Goal: Task Accomplishment & Management: Use online tool/utility

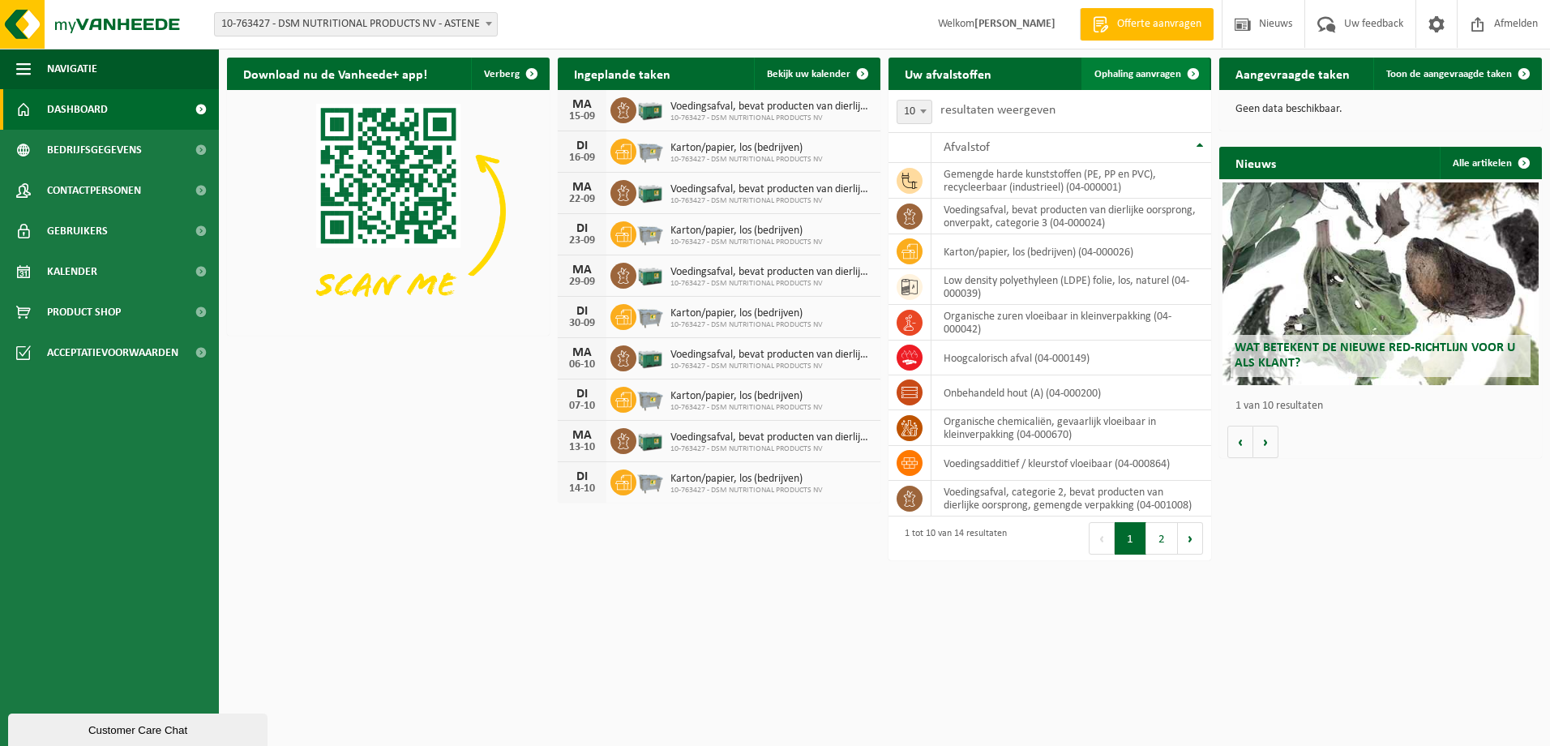
click at [1175, 74] on span "Ophaling aanvragen" at bounding box center [1137, 74] width 87 height 11
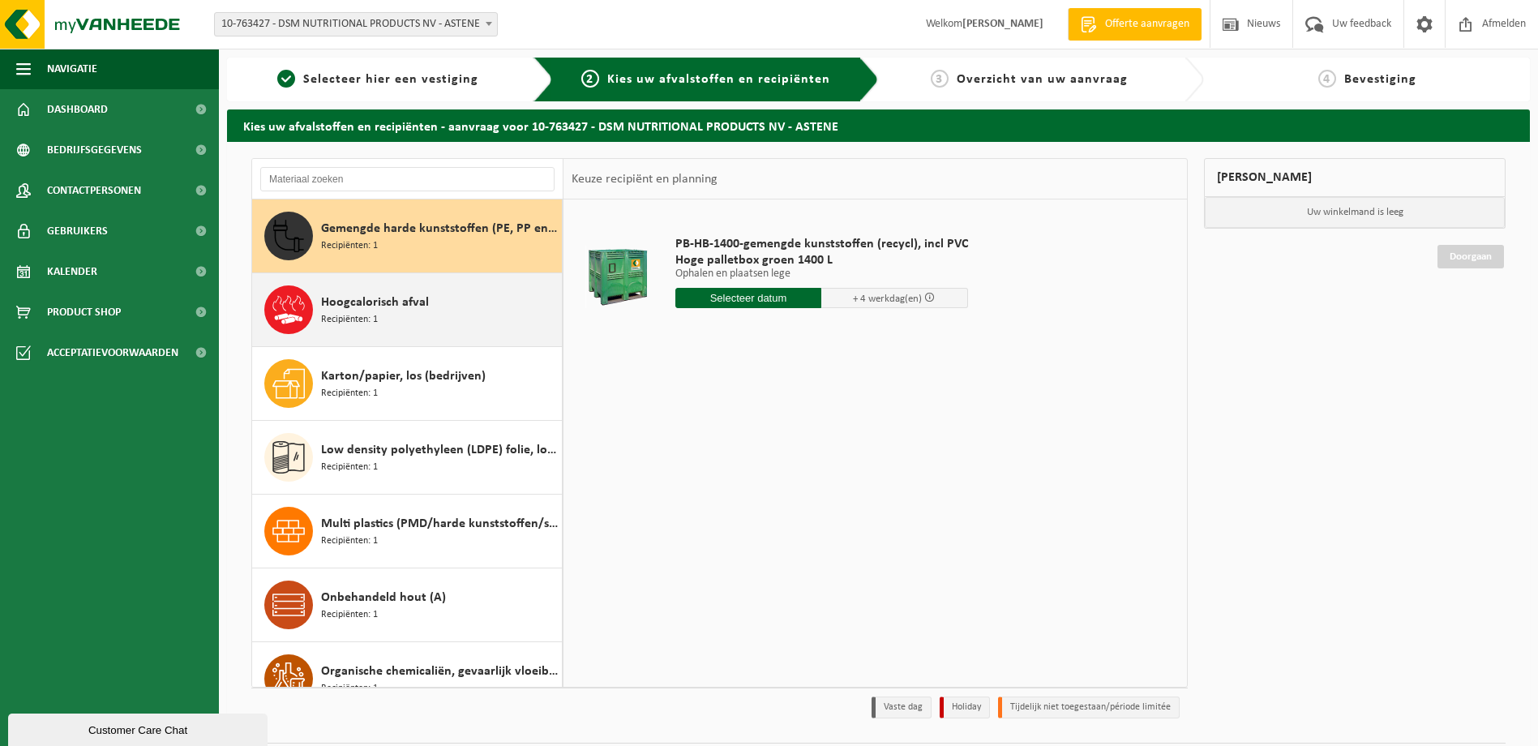
click at [389, 295] on span "Hoogcalorisch afval" at bounding box center [375, 302] width 108 height 19
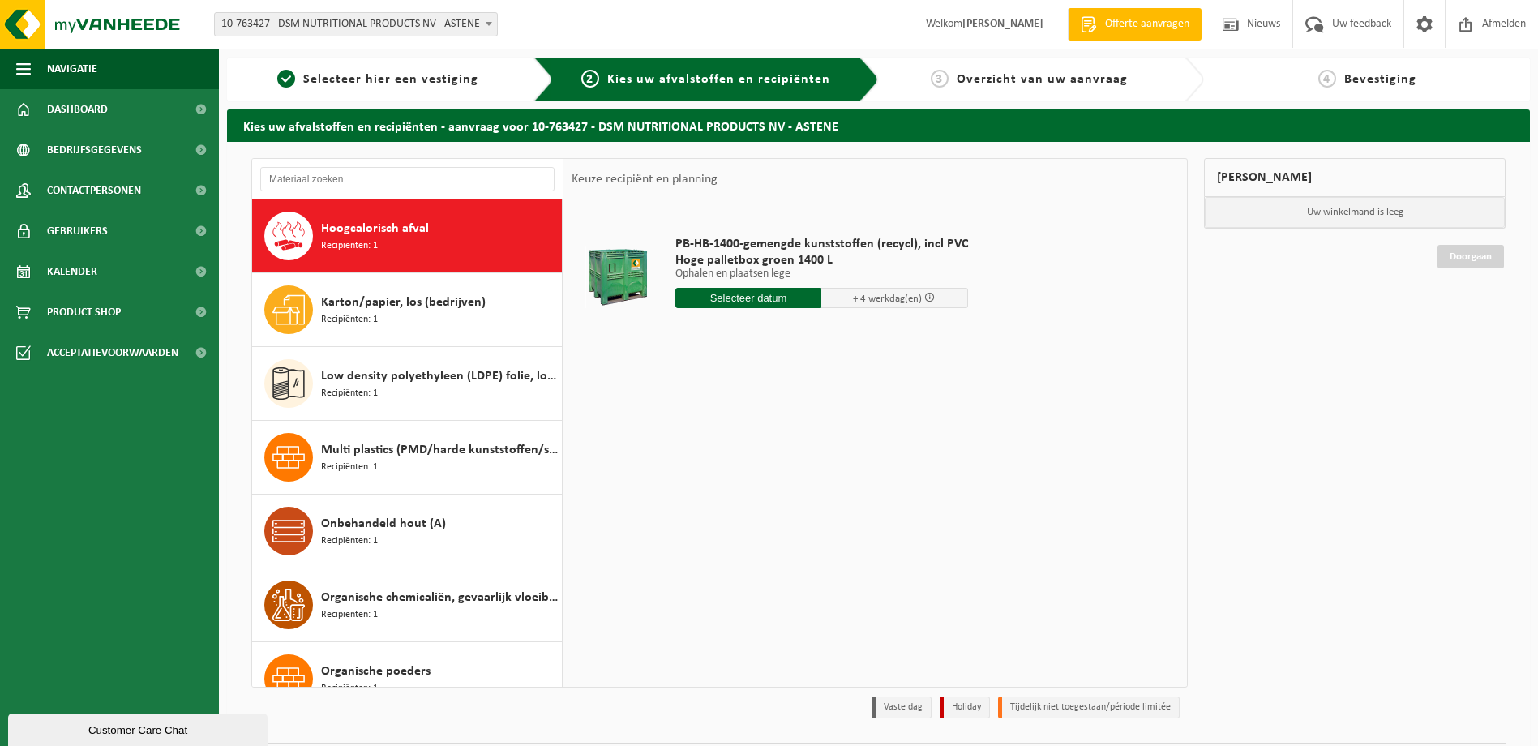
scroll to position [74, 0]
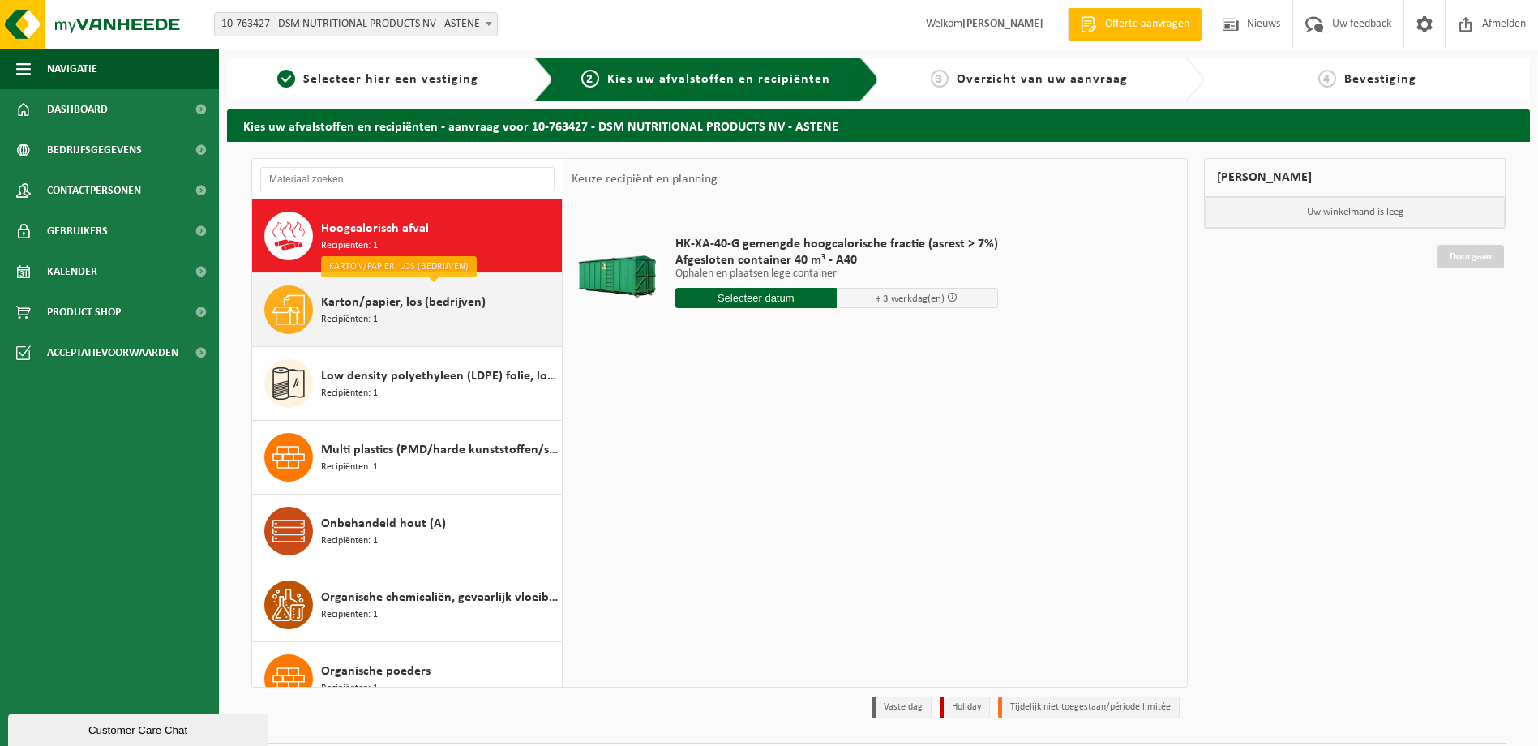
click at [395, 315] on div "Karton/papier, los (bedrijven) Recipiënten: 1" at bounding box center [439, 309] width 237 height 49
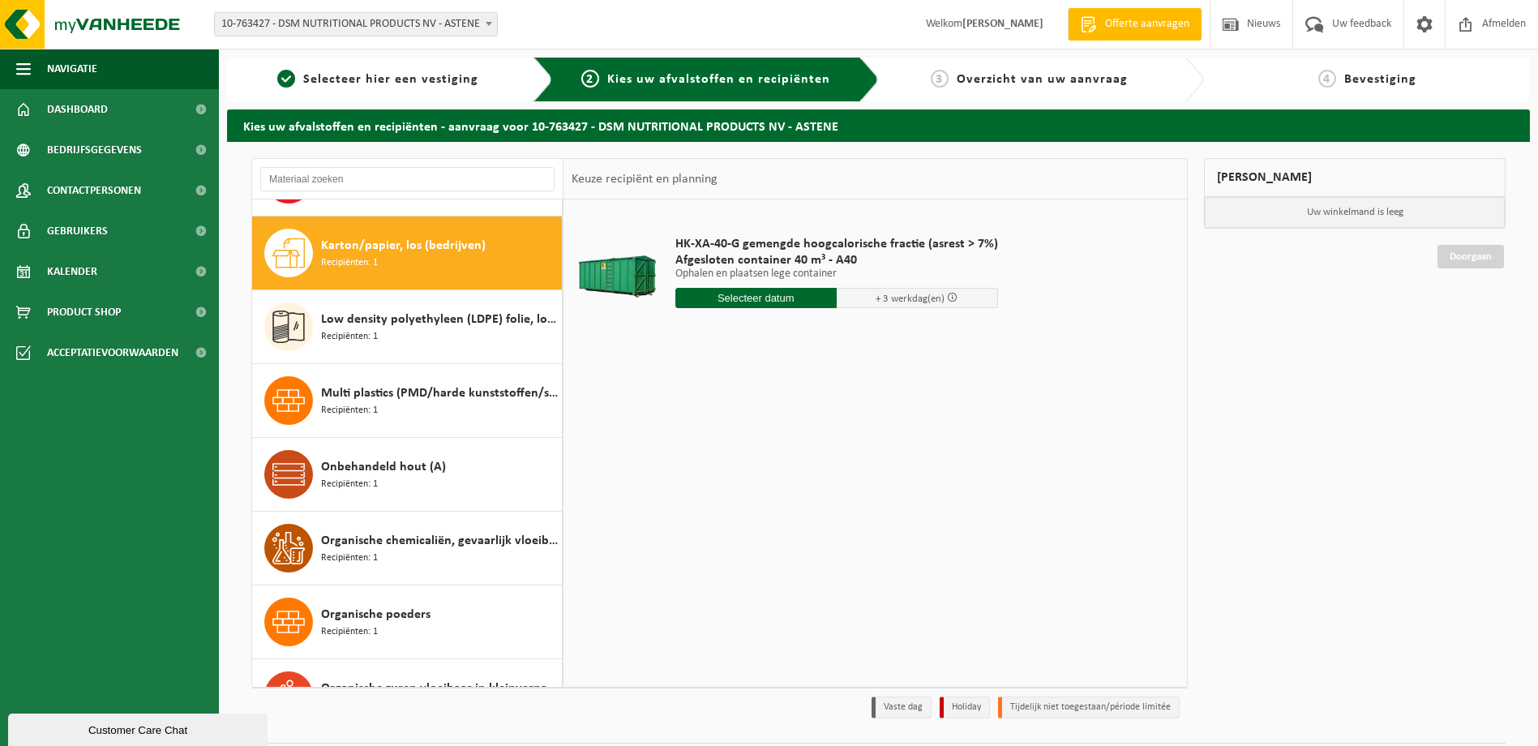
scroll to position [148, 0]
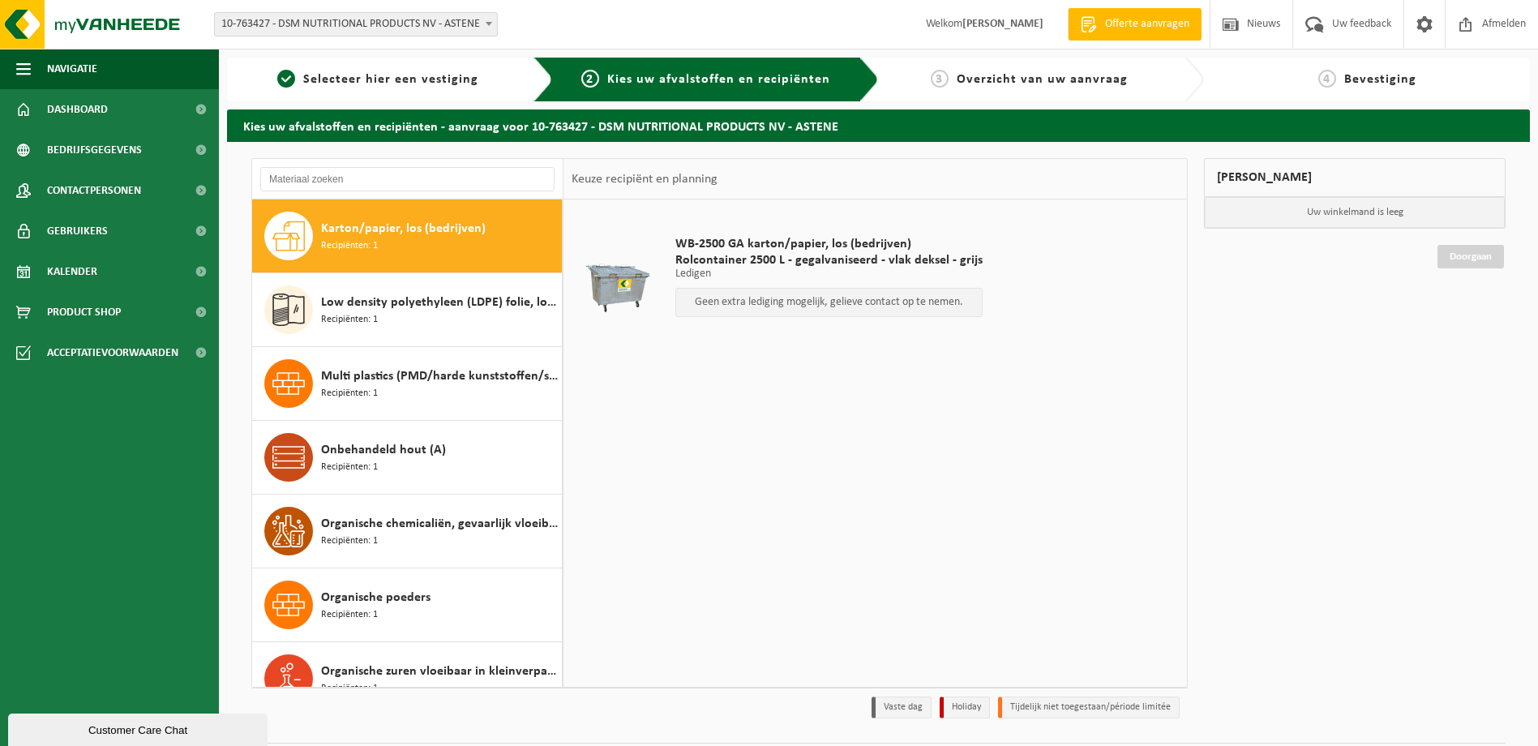
click at [395, 315] on div "Low density polyethyleen (LDPE) folie, los, naturel Recipiënten: 1" at bounding box center [439, 309] width 237 height 49
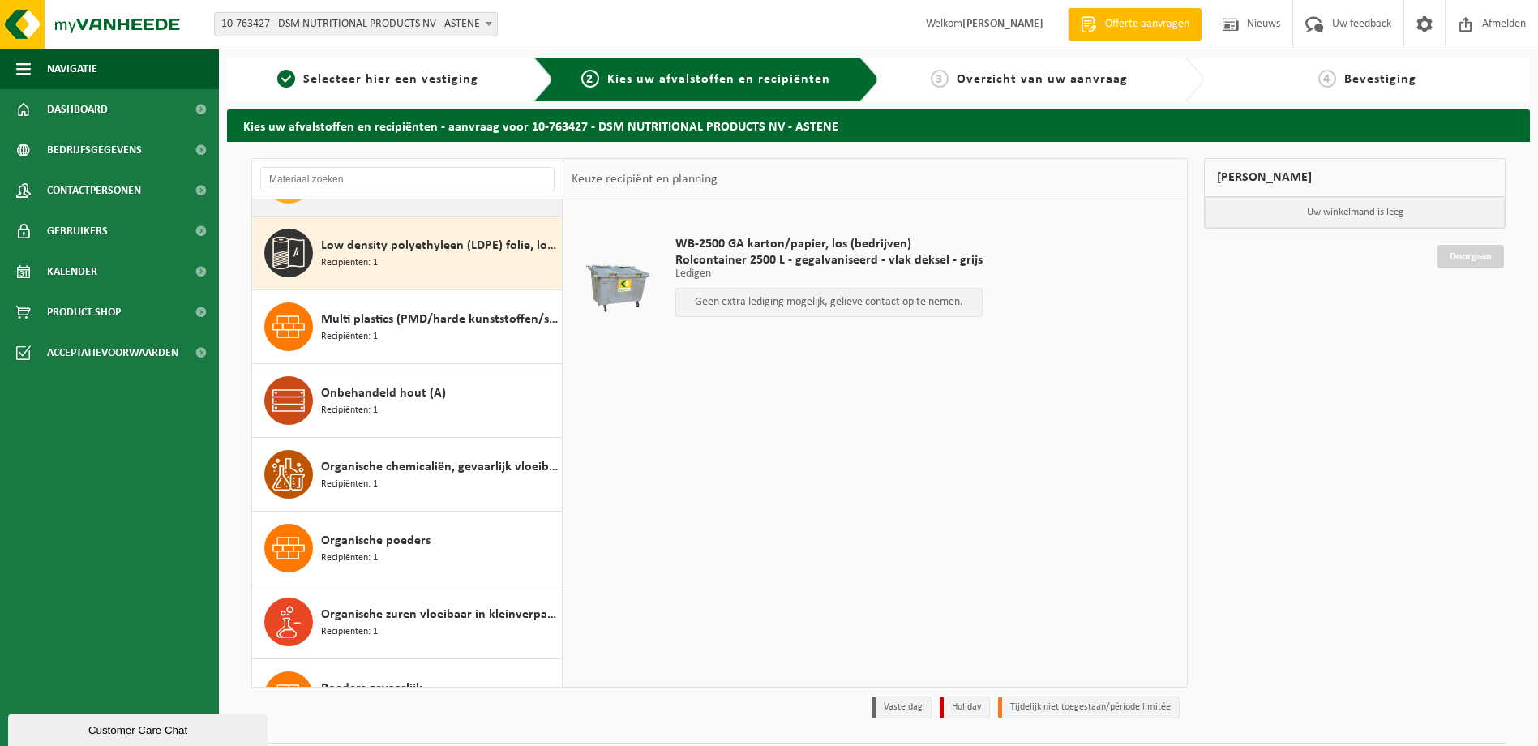
scroll to position [221, 0]
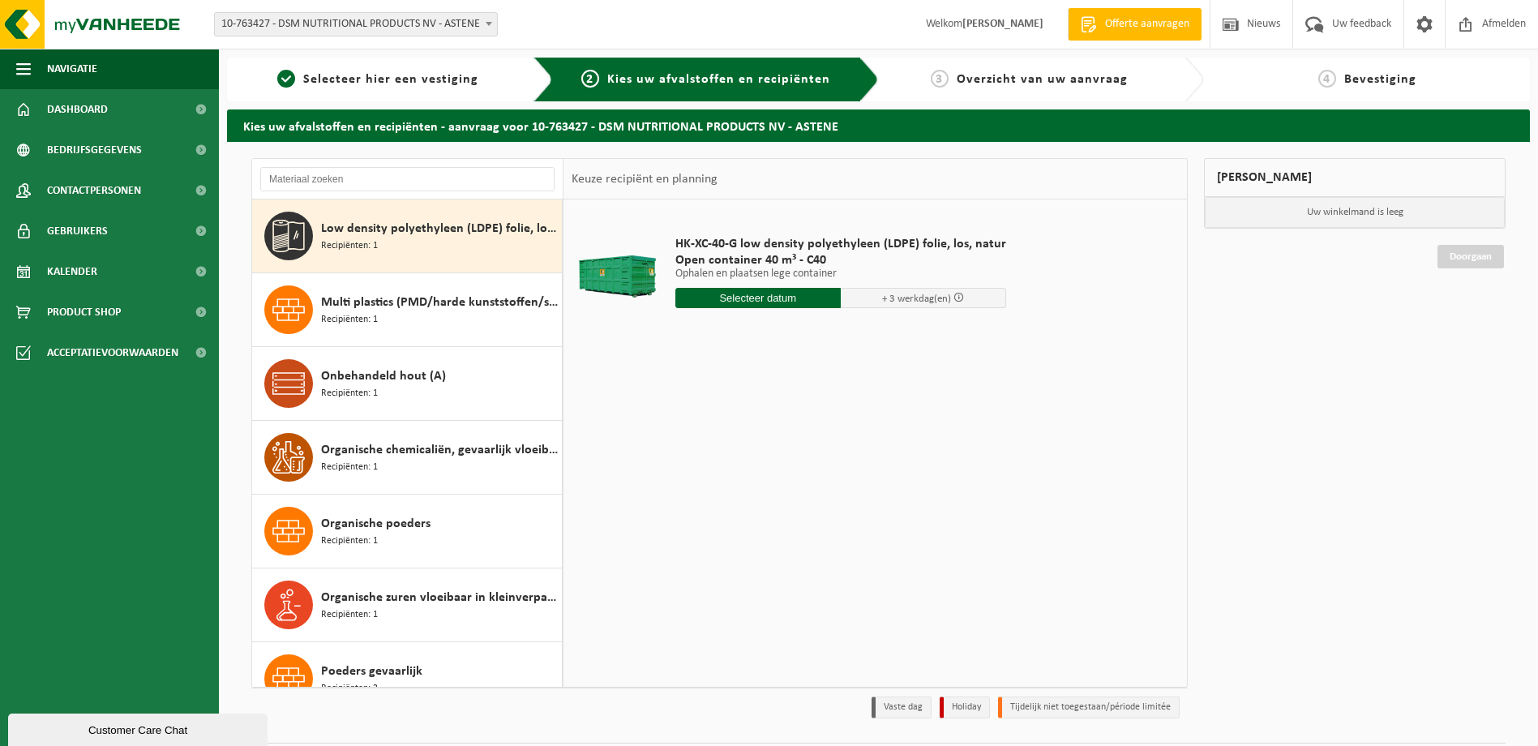
click at [395, 315] on div "Multi plastics (PMD/harde kunststoffen/spanbanden/EPS/folie naturel/folie gemen…" at bounding box center [439, 309] width 237 height 49
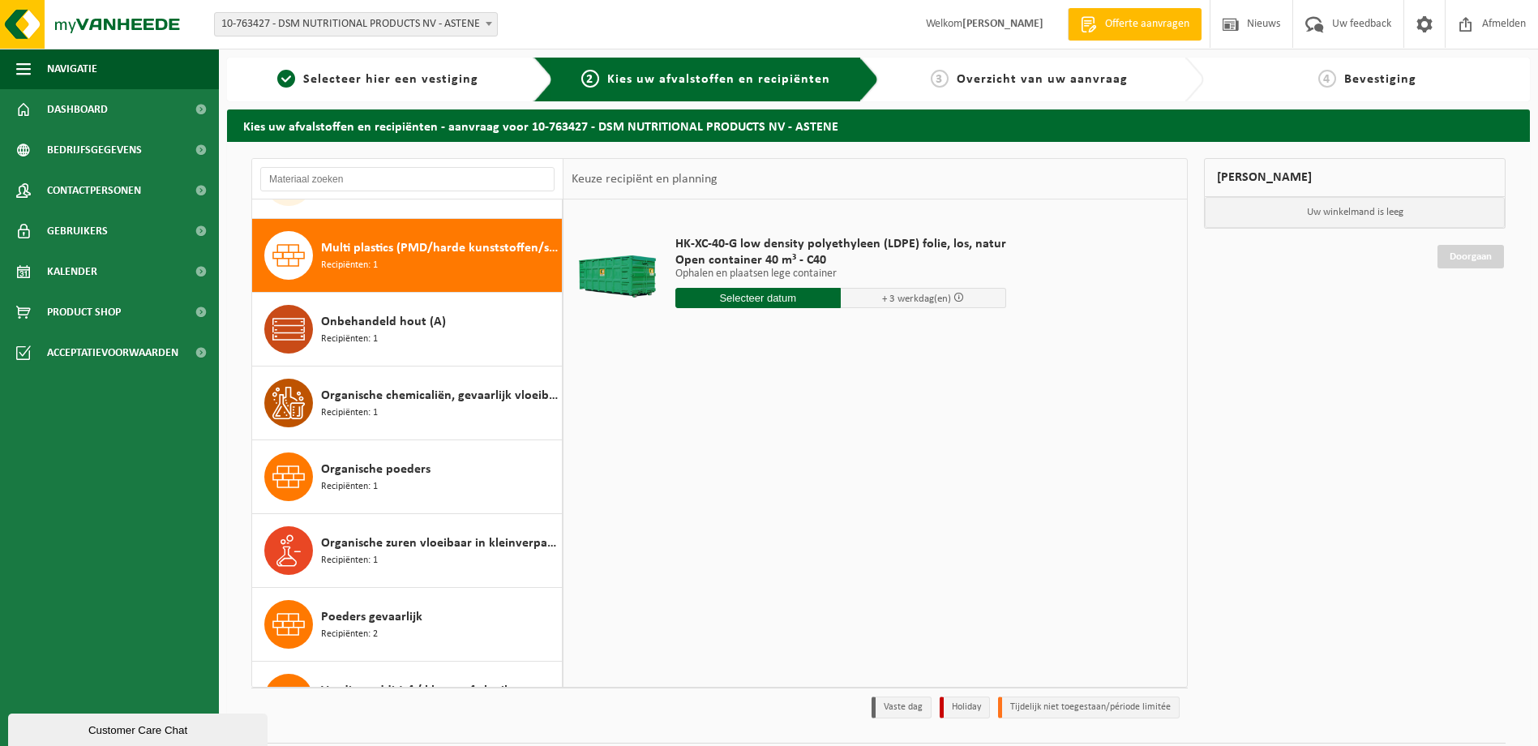
scroll to position [295, 0]
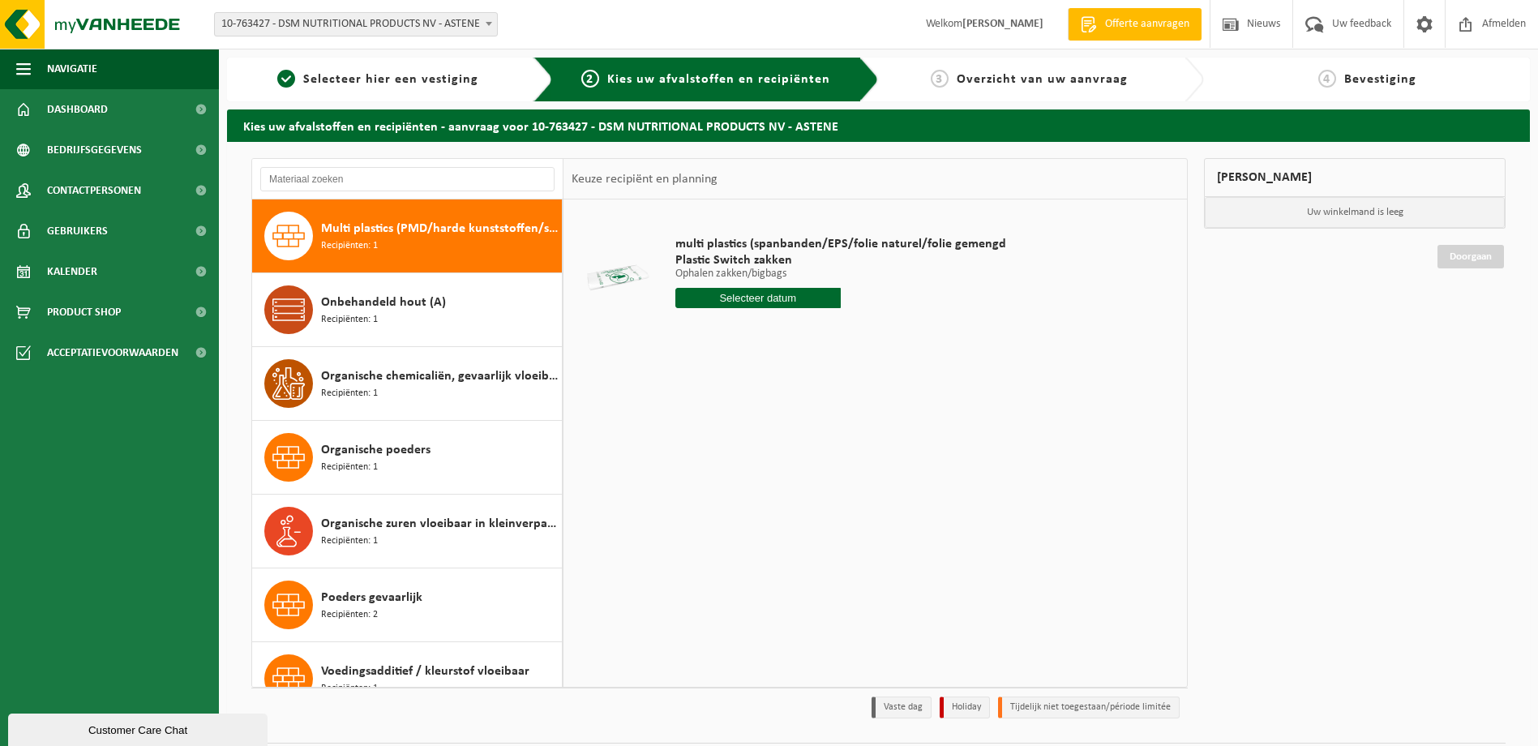
click at [395, 315] on div "Onbehandeld hout (A) Recipiënten: 1" at bounding box center [439, 309] width 237 height 49
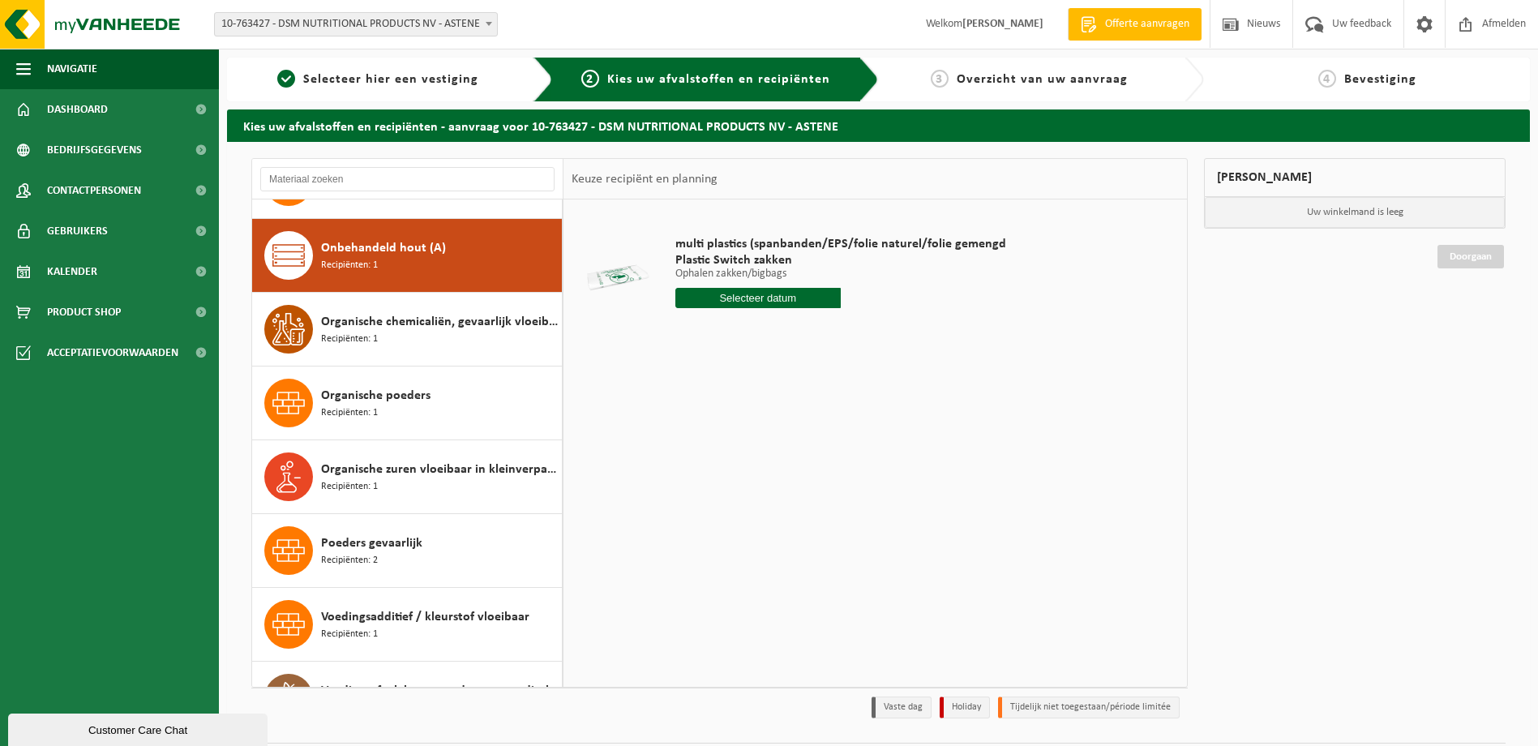
scroll to position [369, 0]
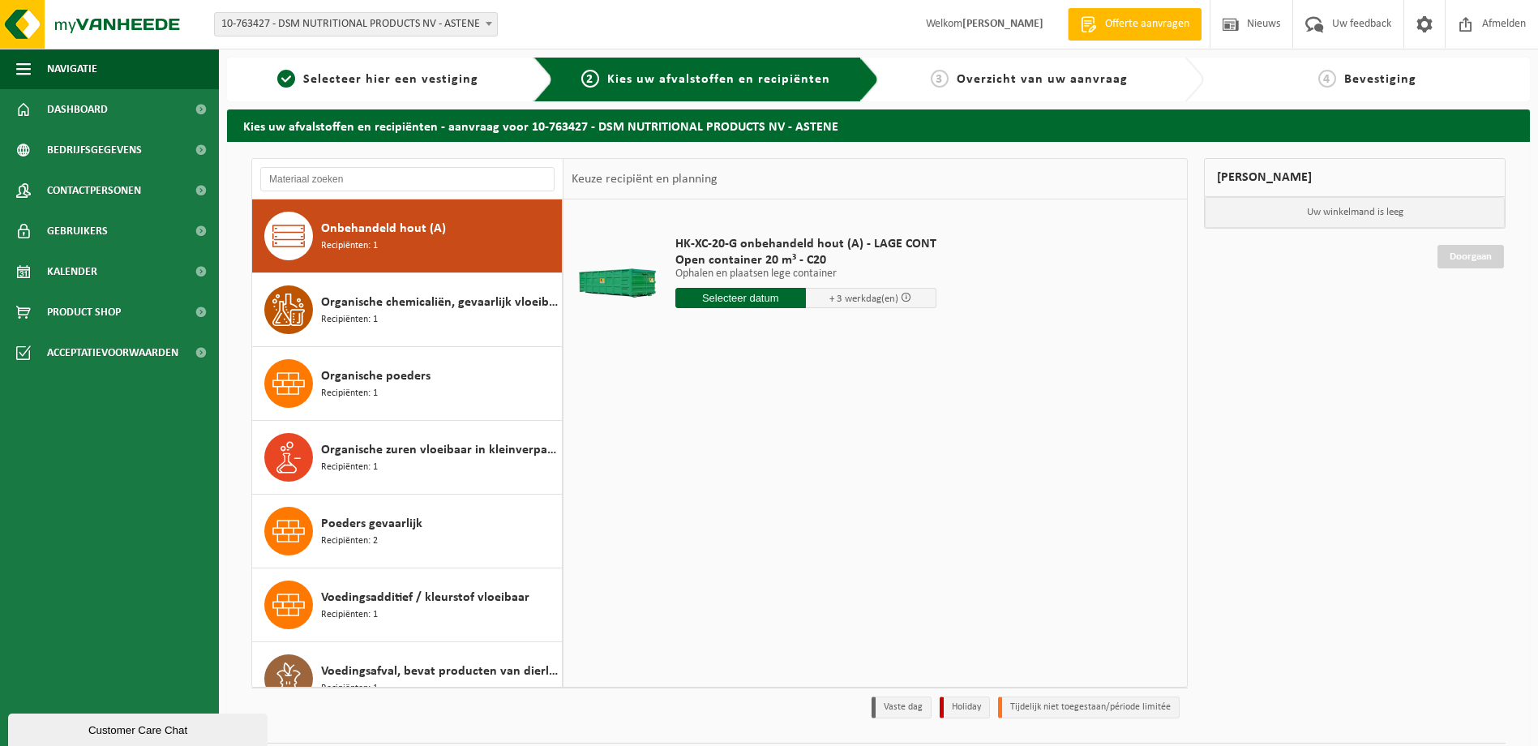
click at [395, 315] on div "Organische chemicaliën, gevaarlijk vloeibaar in kleinverpakking Recipiënten: 1" at bounding box center [439, 309] width 237 height 49
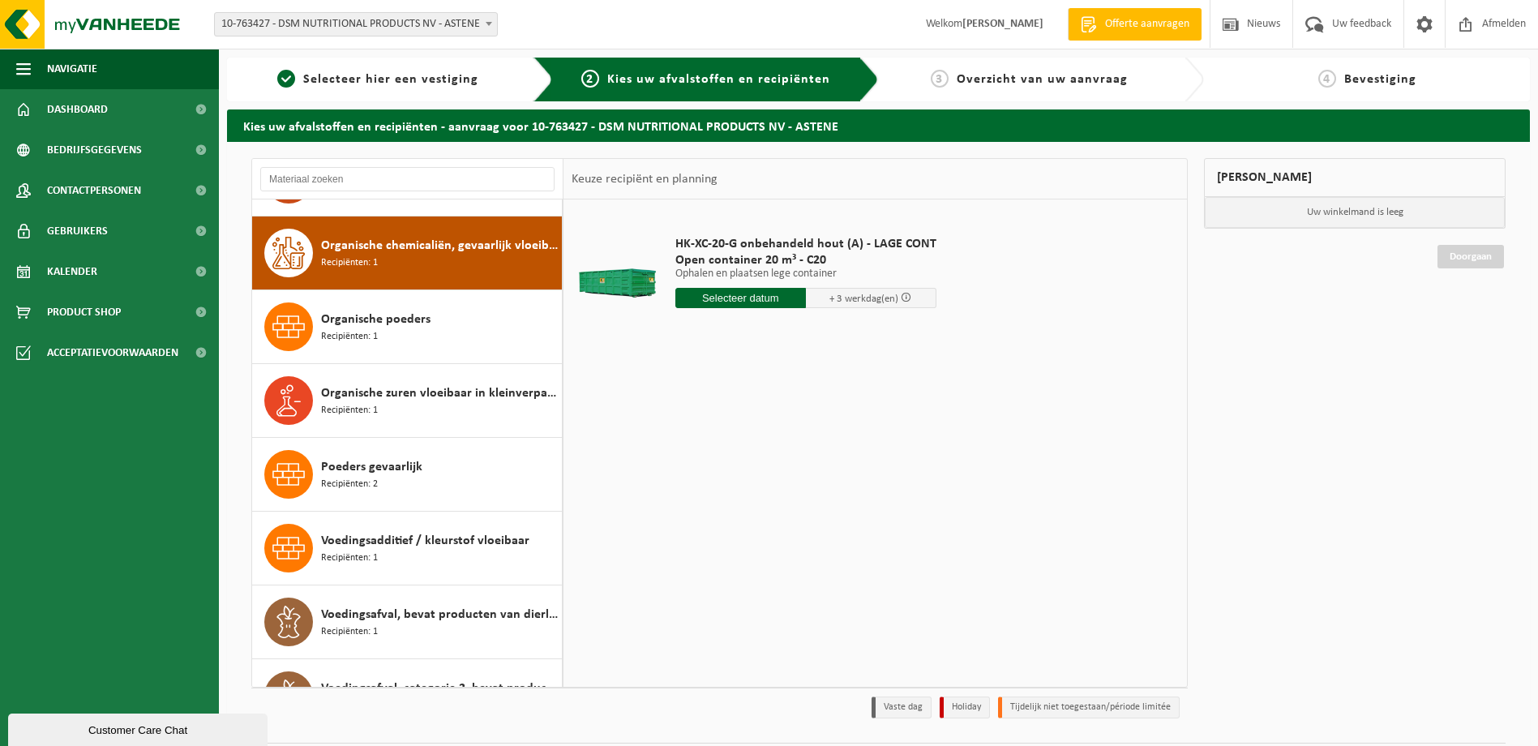
scroll to position [443, 0]
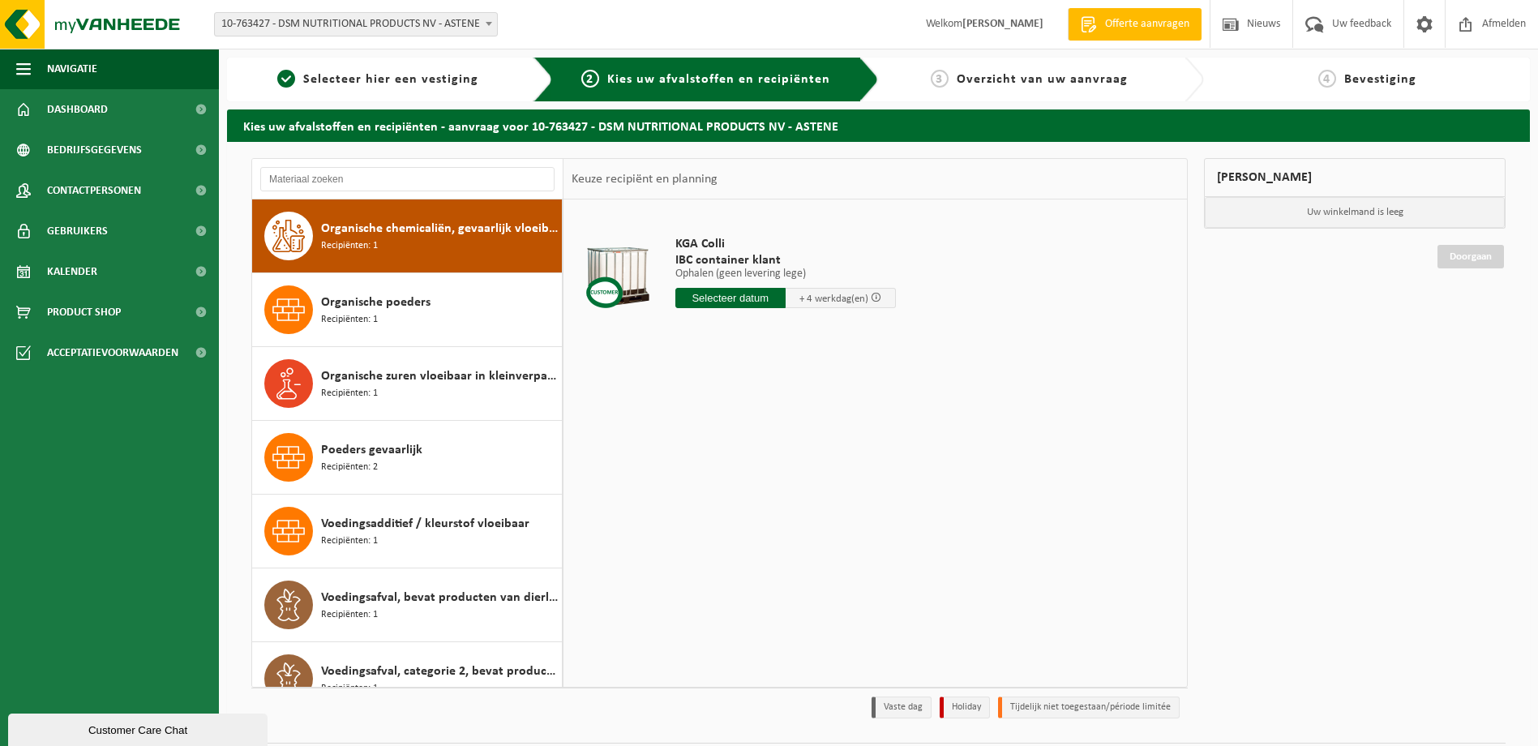
click at [395, 315] on div "Organische poeders Recipiënten: 1" at bounding box center [439, 309] width 237 height 49
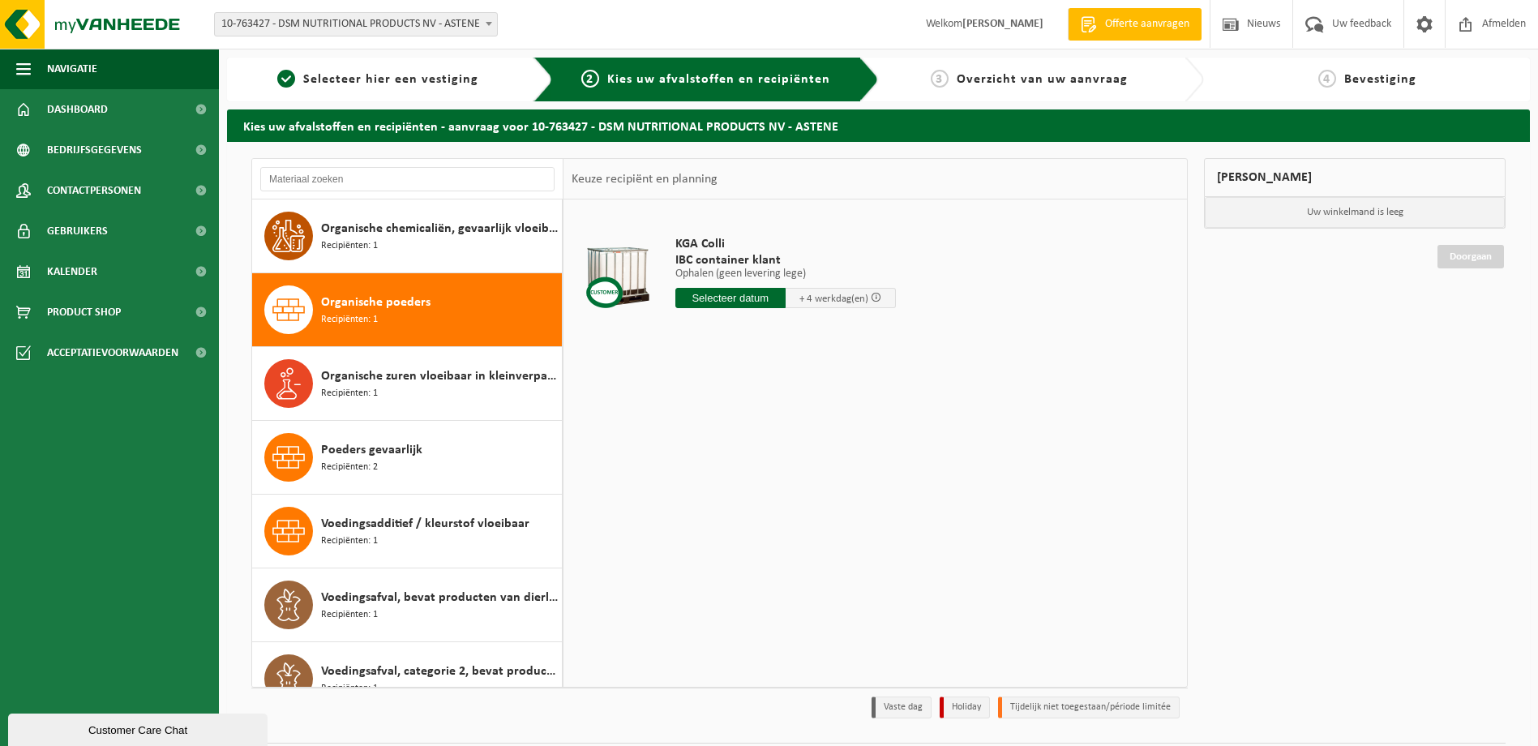
scroll to position [471, 0]
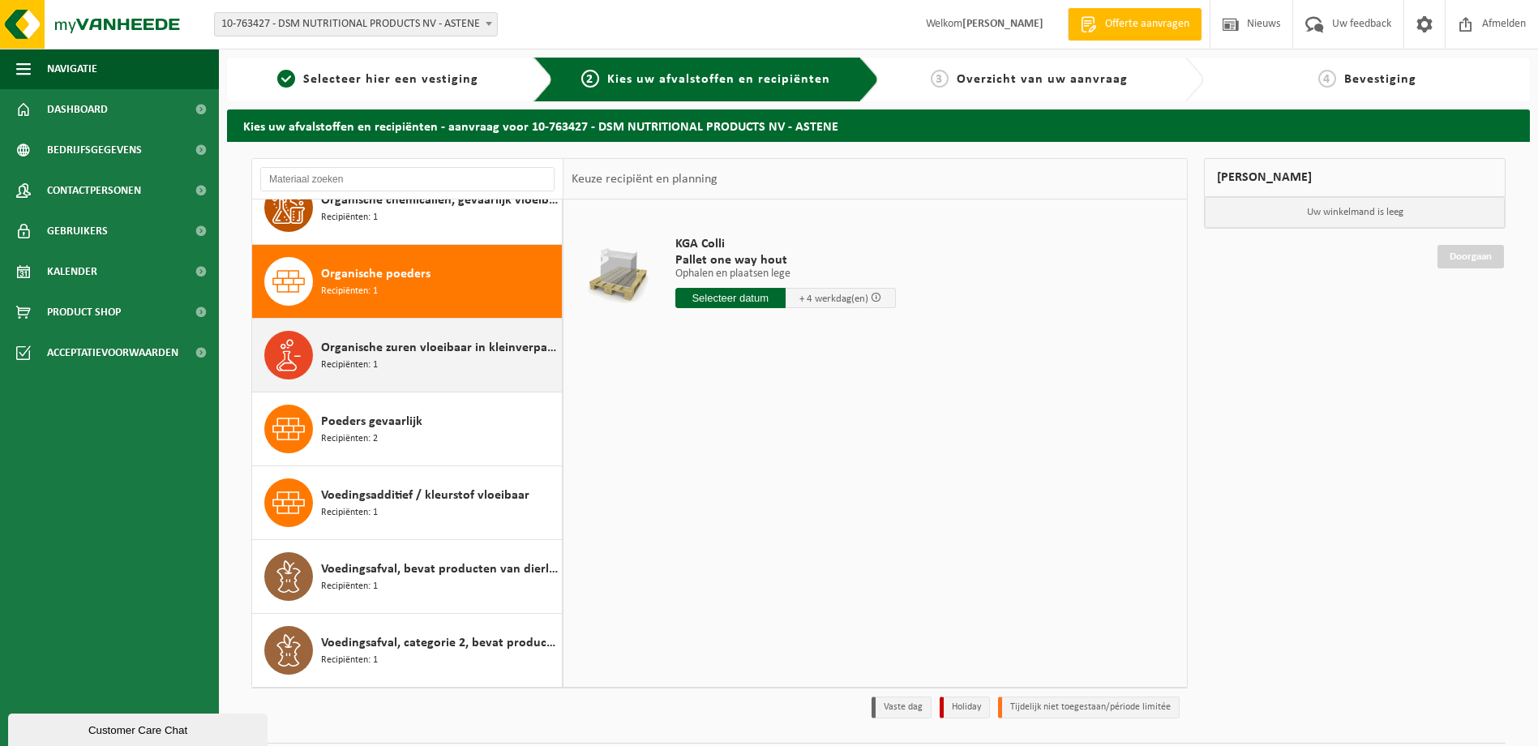
click at [419, 334] on div "Organische zuren vloeibaar in kleinverpakking Recipiënten: 1" at bounding box center [439, 355] width 237 height 49
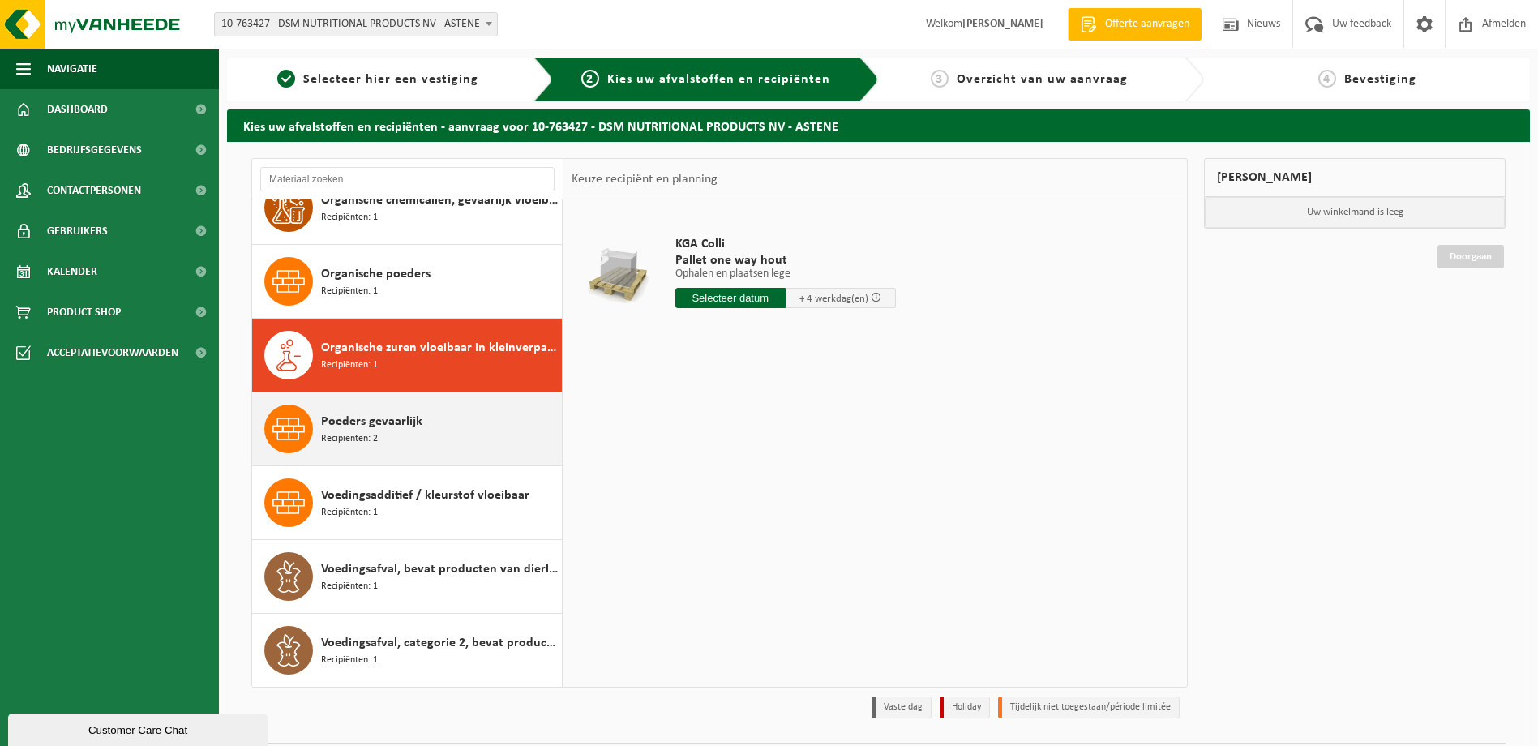
click at [414, 433] on div "Poeders gevaarlijk Recipiënten: 2" at bounding box center [439, 429] width 237 height 49
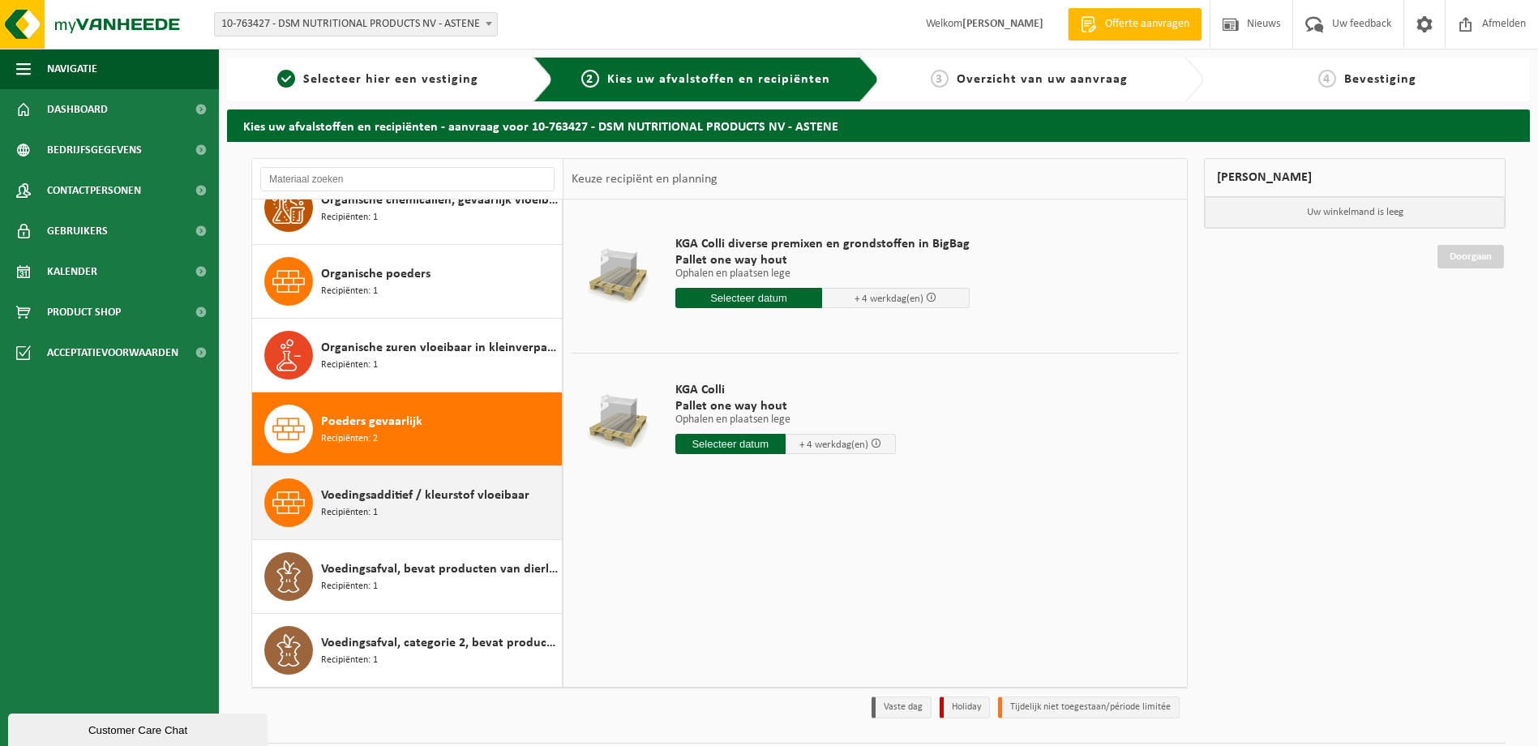
click at [422, 493] on span "Voedingsadditief / kleurstof vloeibaar" at bounding box center [425, 495] width 208 height 19
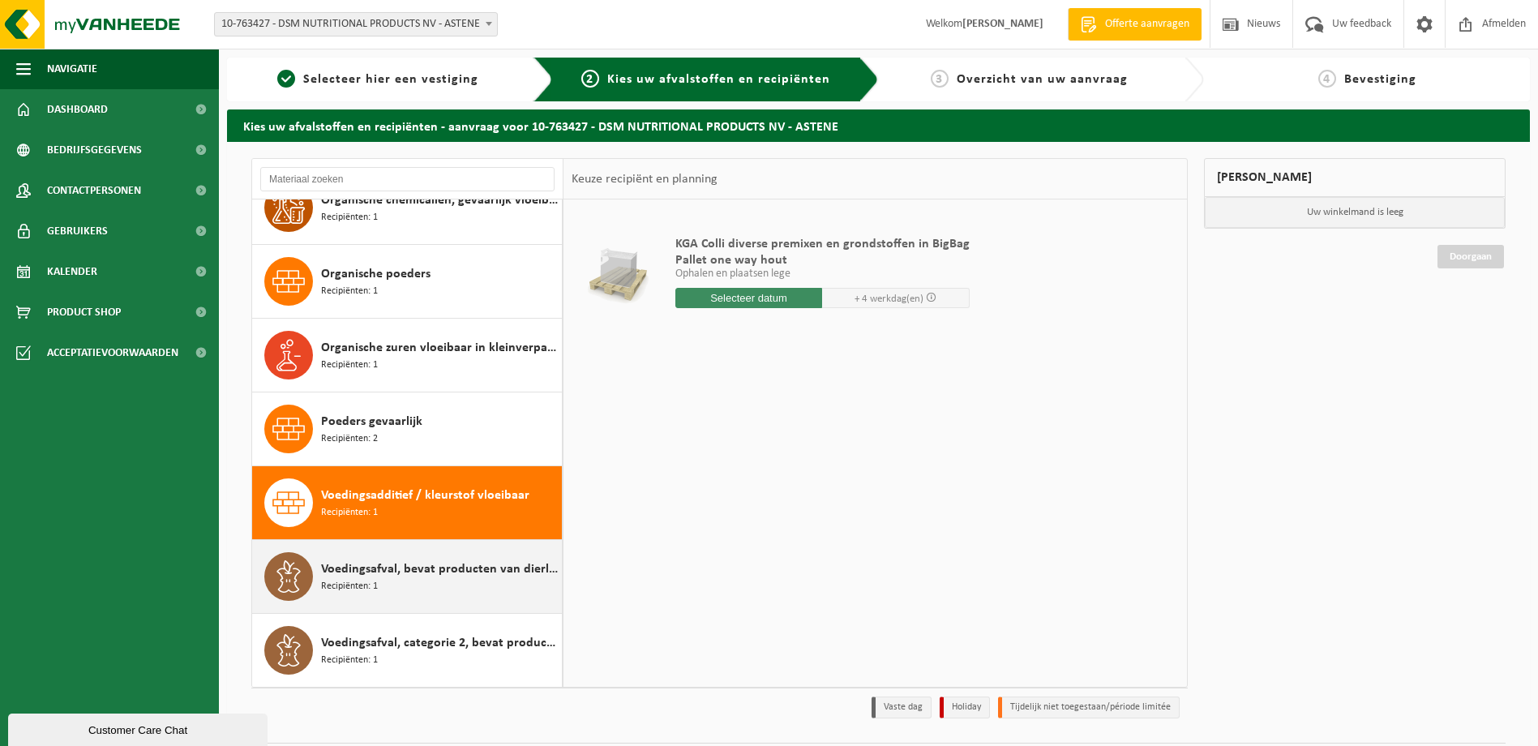
click at [419, 594] on div "Voedingsafval, bevat producten van dierlijke oorsprong, onverpakt, categorie 3 …" at bounding box center [439, 576] width 237 height 49
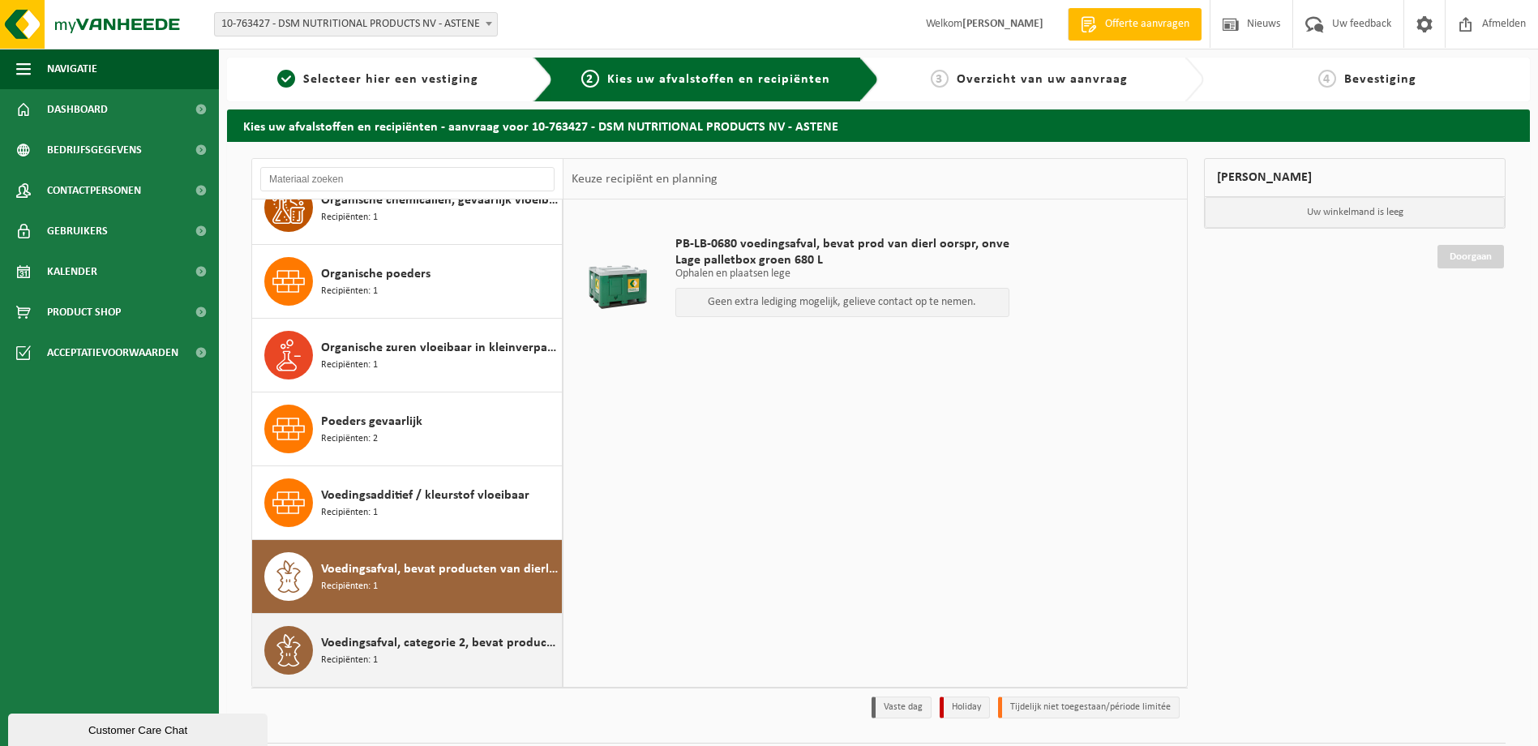
click at [429, 632] on div "Voedingsafval, categorie 2, bevat producten van dierlijke oorsprong, gemengde v…" at bounding box center [439, 650] width 237 height 49
